Goal: Transaction & Acquisition: Purchase product/service

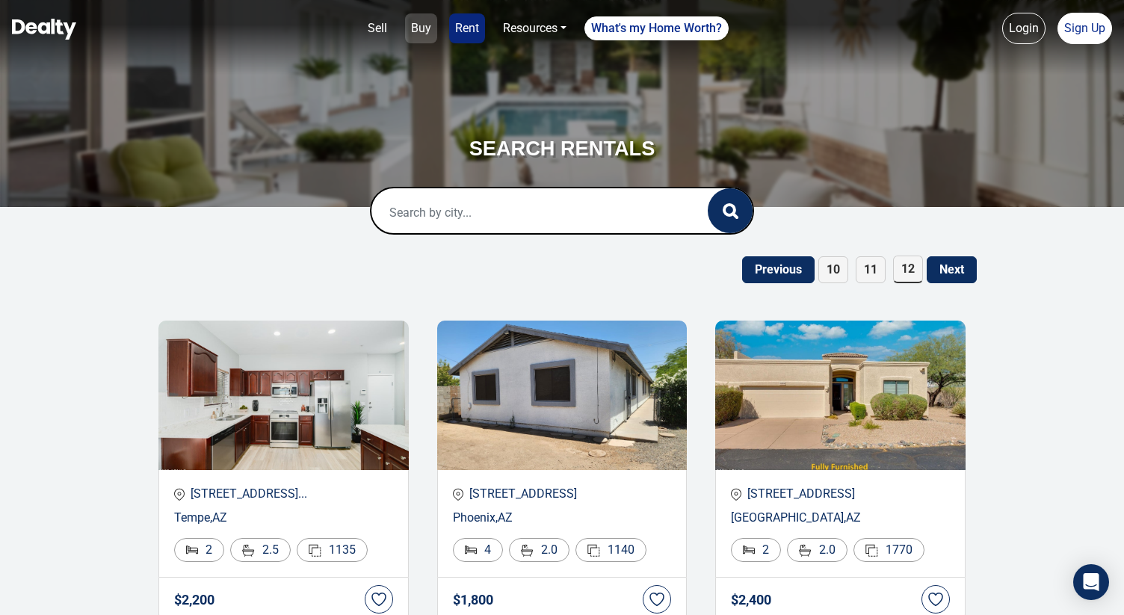
click at [413, 19] on link "Buy" at bounding box center [421, 28] width 32 height 30
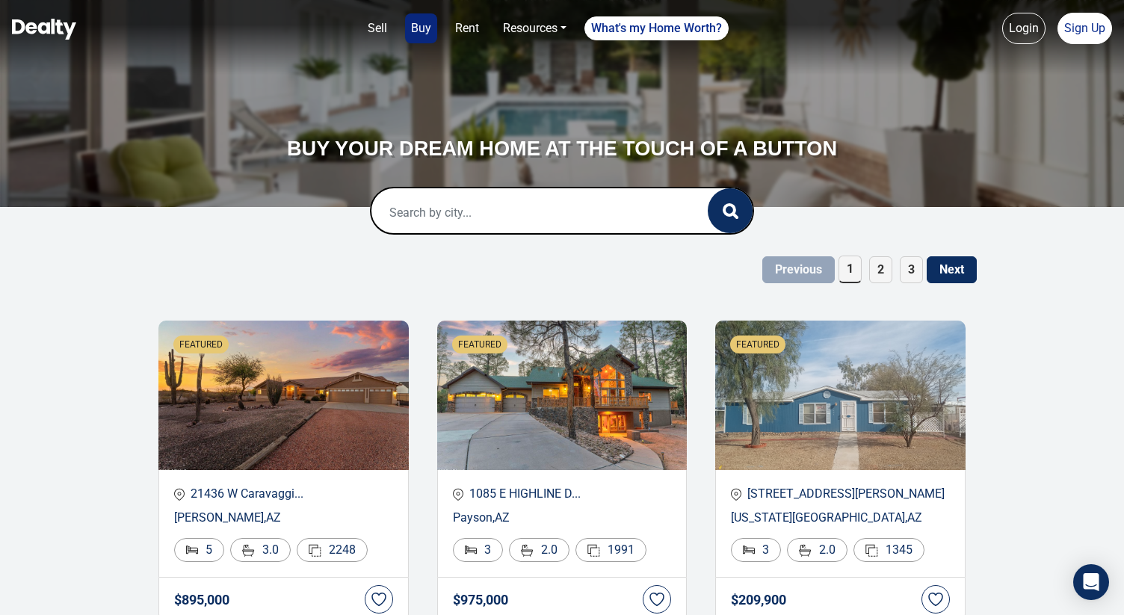
click at [411, 215] on input "text" at bounding box center [525, 212] width 306 height 48
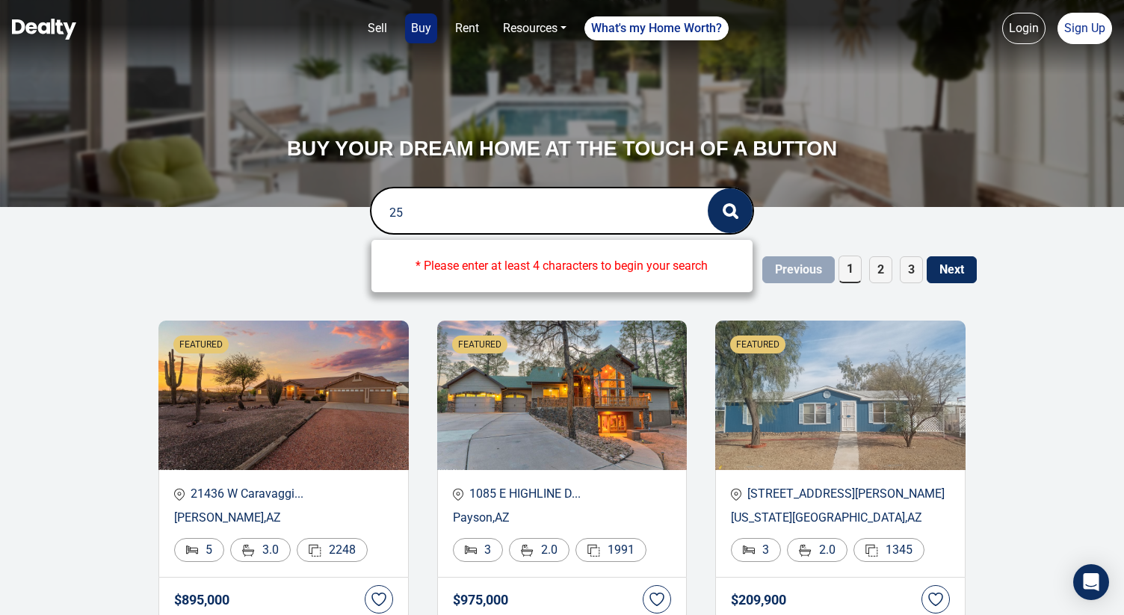
type input "2"
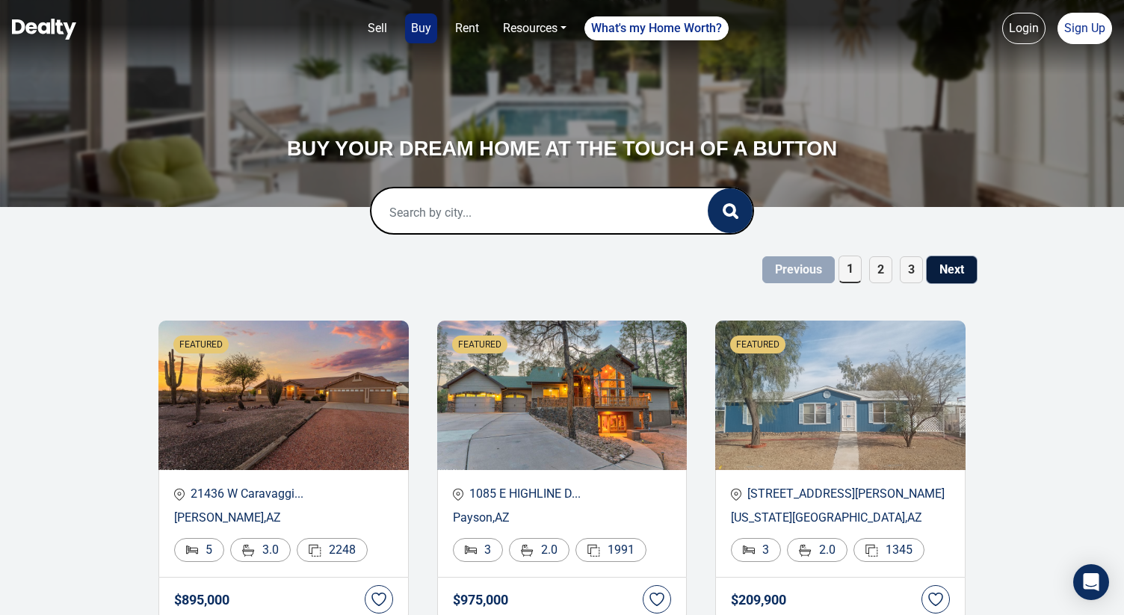
click at [940, 276] on button "Next" at bounding box center [952, 269] width 50 height 27
click at [464, 40] on link "Rent" at bounding box center [467, 28] width 36 height 30
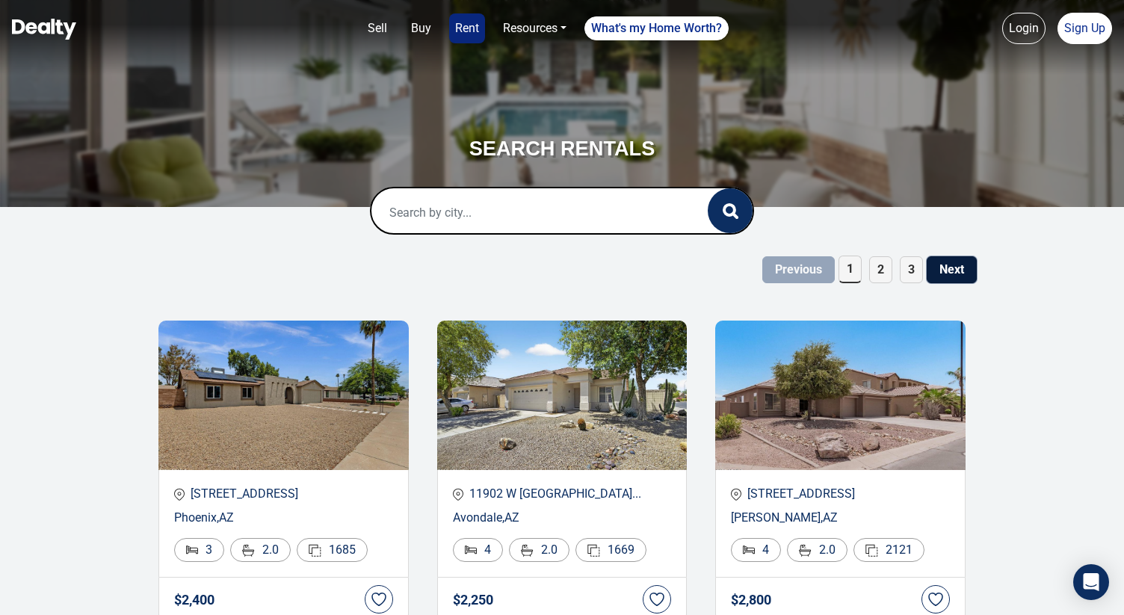
click at [957, 275] on button "Next" at bounding box center [952, 269] width 50 height 27
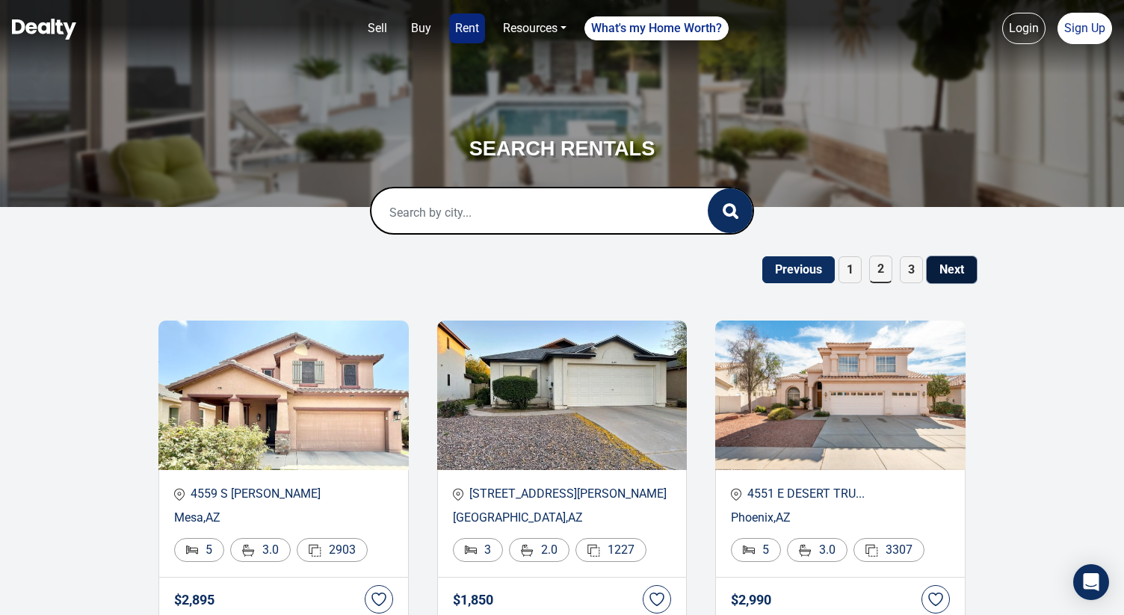
click at [939, 271] on button "Next" at bounding box center [952, 269] width 50 height 27
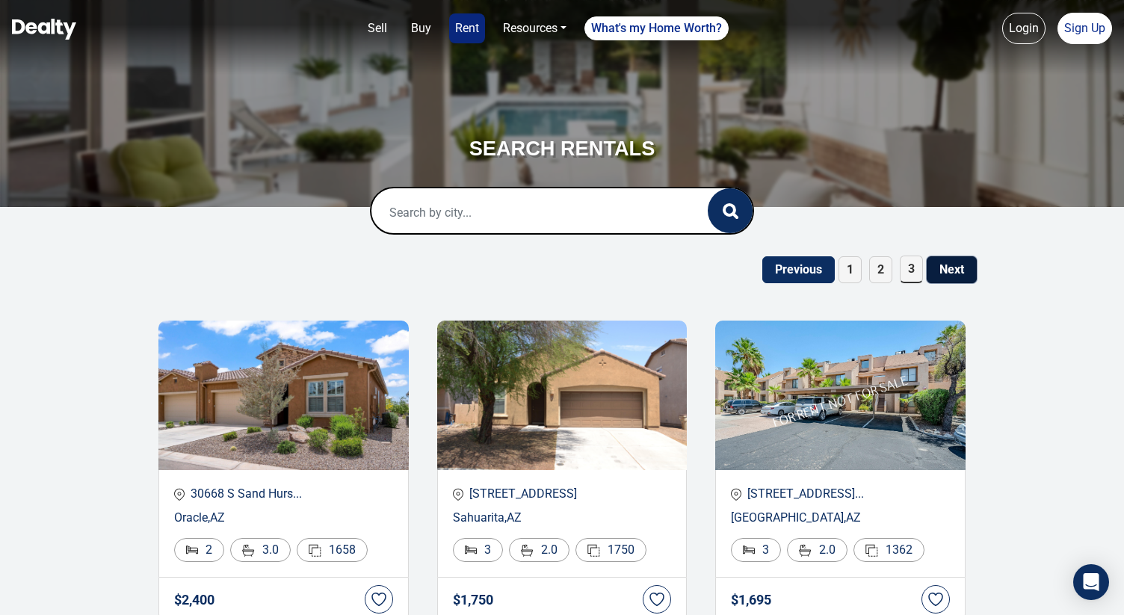
click at [940, 271] on button "Next" at bounding box center [952, 269] width 50 height 27
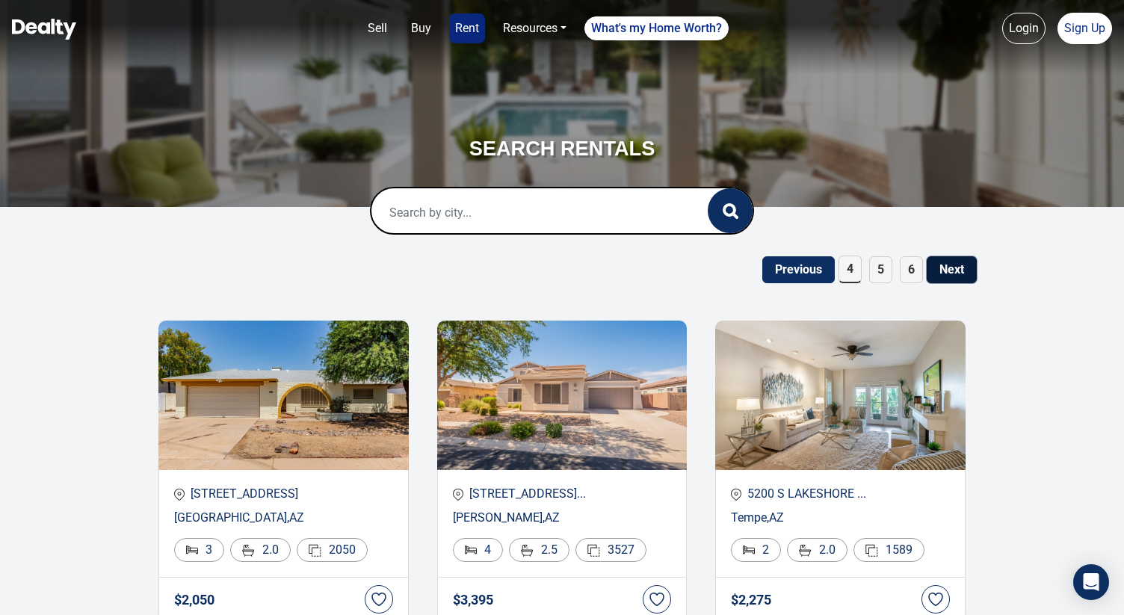
click at [951, 265] on button "Next" at bounding box center [952, 269] width 50 height 27
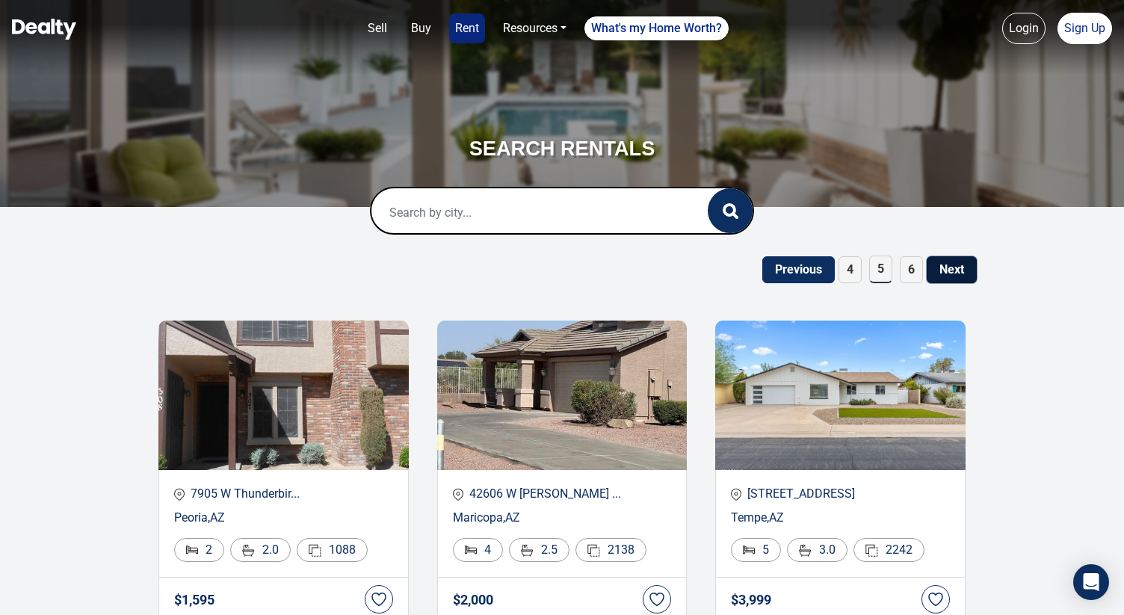
click at [965, 268] on button "Next" at bounding box center [952, 269] width 50 height 27
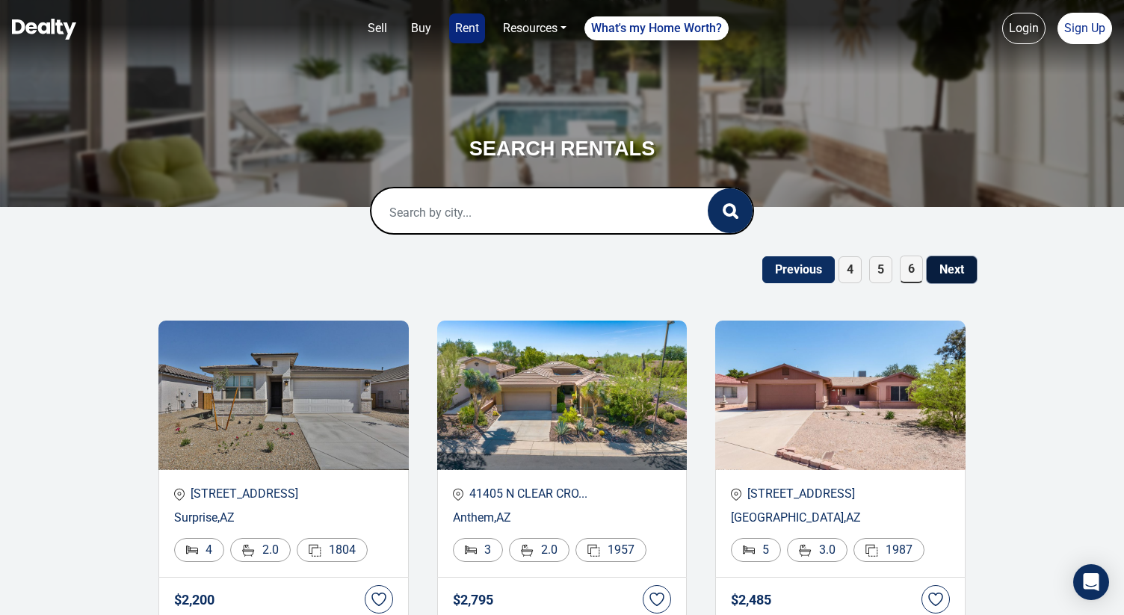
click at [949, 271] on button "Next" at bounding box center [952, 269] width 50 height 27
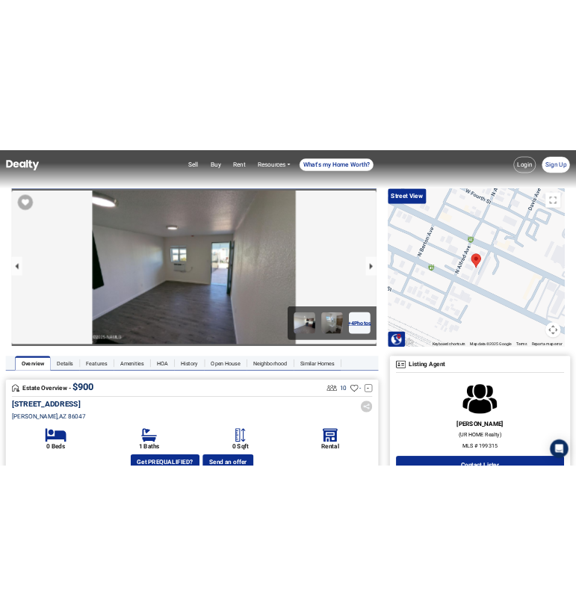
scroll to position [200, 0]
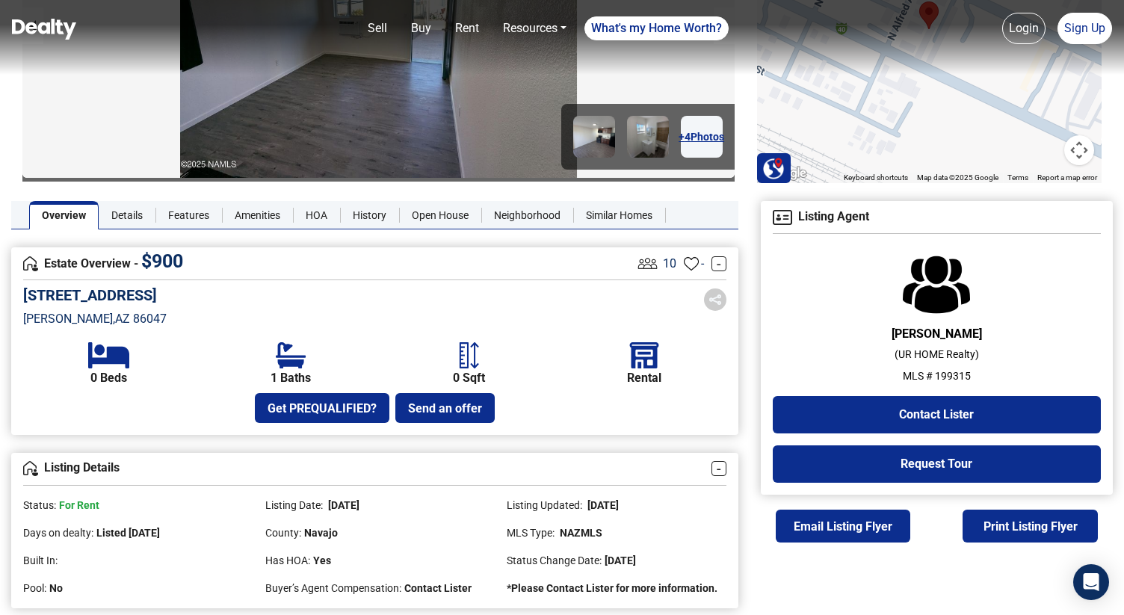
click at [620, 401] on div "Get PREQUALIFIED? Send an offer" at bounding box center [374, 408] width 703 height 30
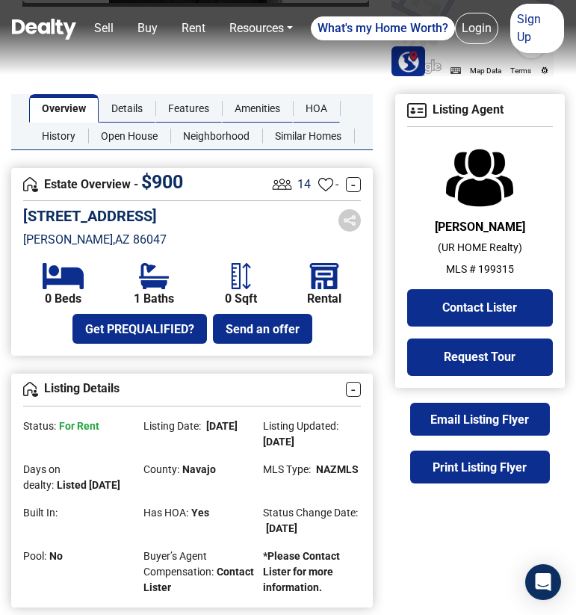
scroll to position [308, 0]
